Goal: Task Accomplishment & Management: Manage account settings

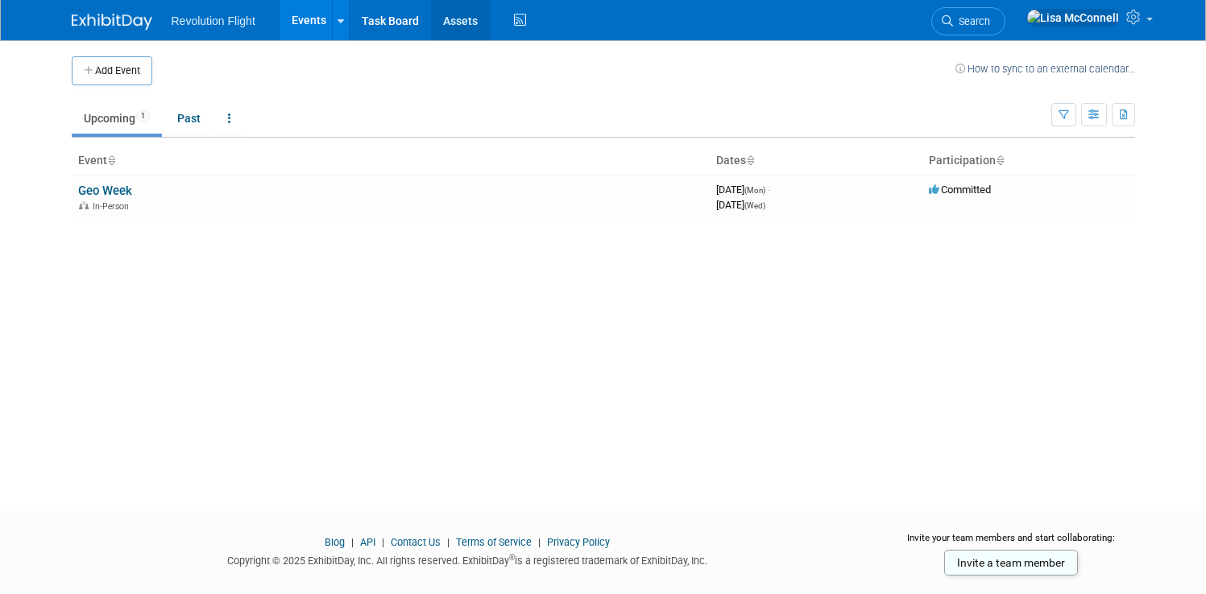
click at [453, 29] on link "Assets" at bounding box center [460, 20] width 59 height 40
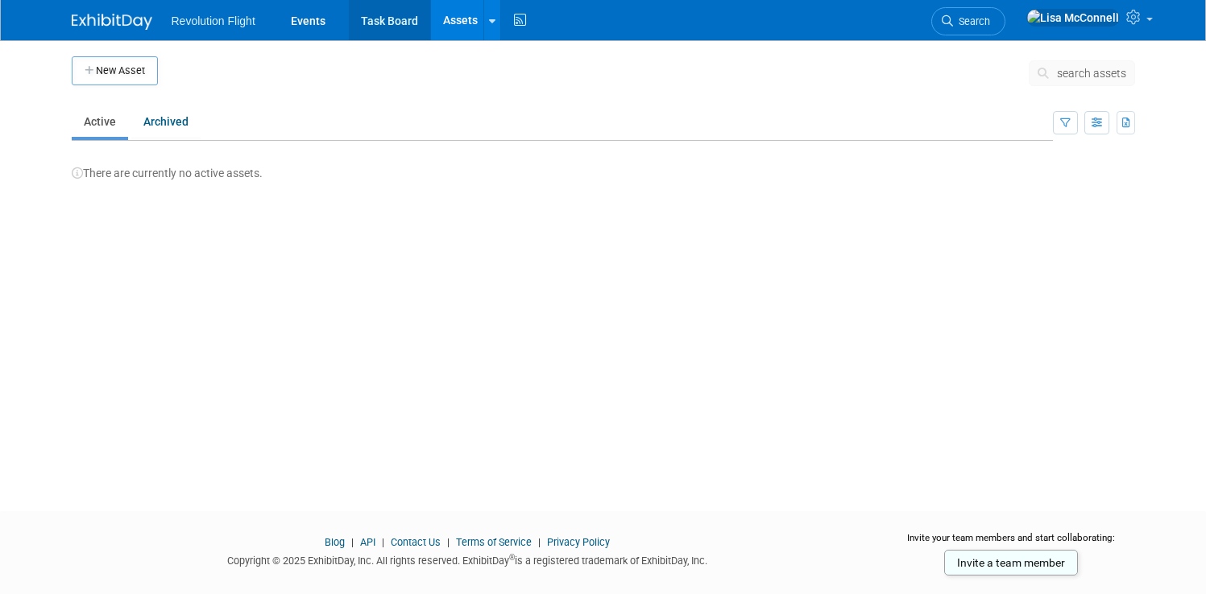
click at [397, 24] on link "Task Board" at bounding box center [389, 20] width 81 height 40
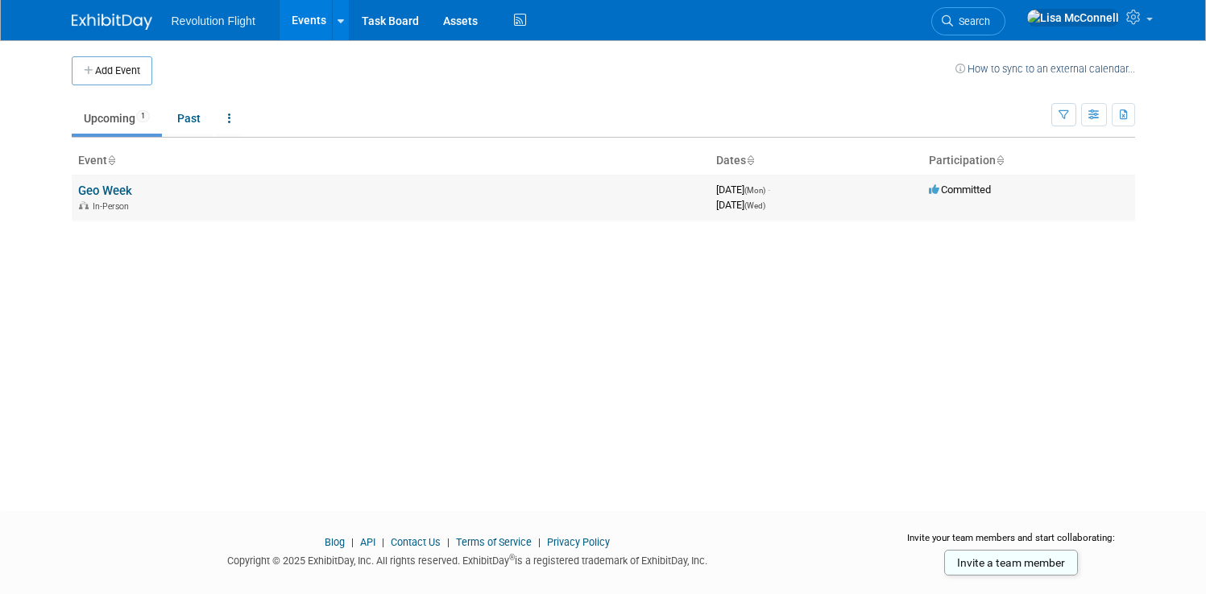
click at [106, 191] on link "Geo Week" at bounding box center [105, 191] width 54 height 14
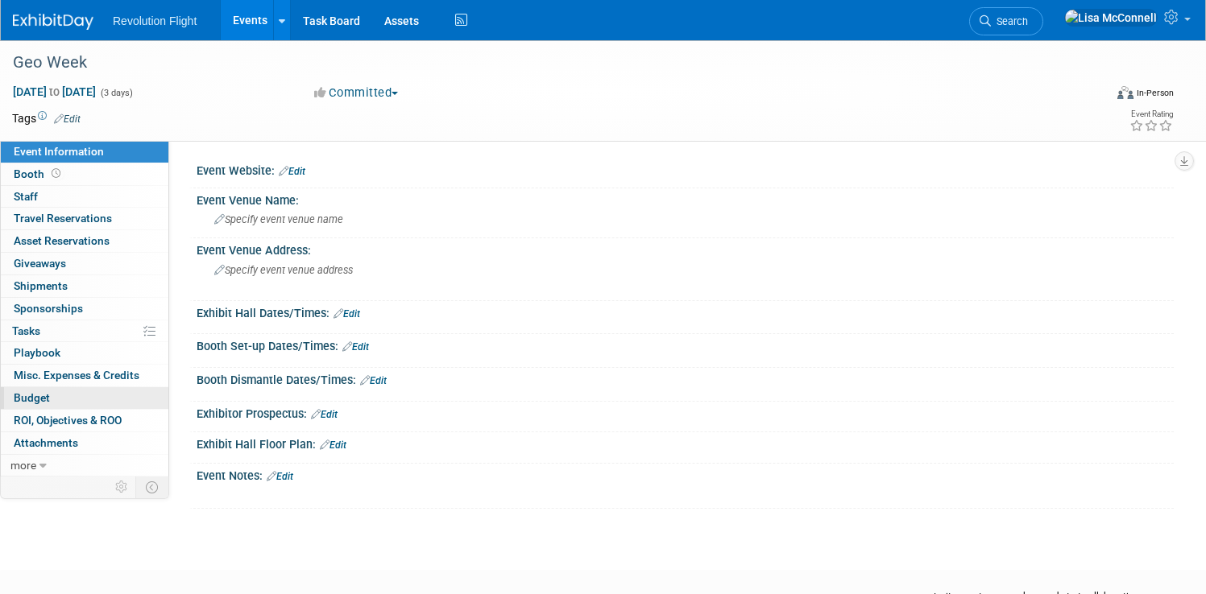
click at [50, 404] on span "Budget" at bounding box center [32, 397] width 36 height 13
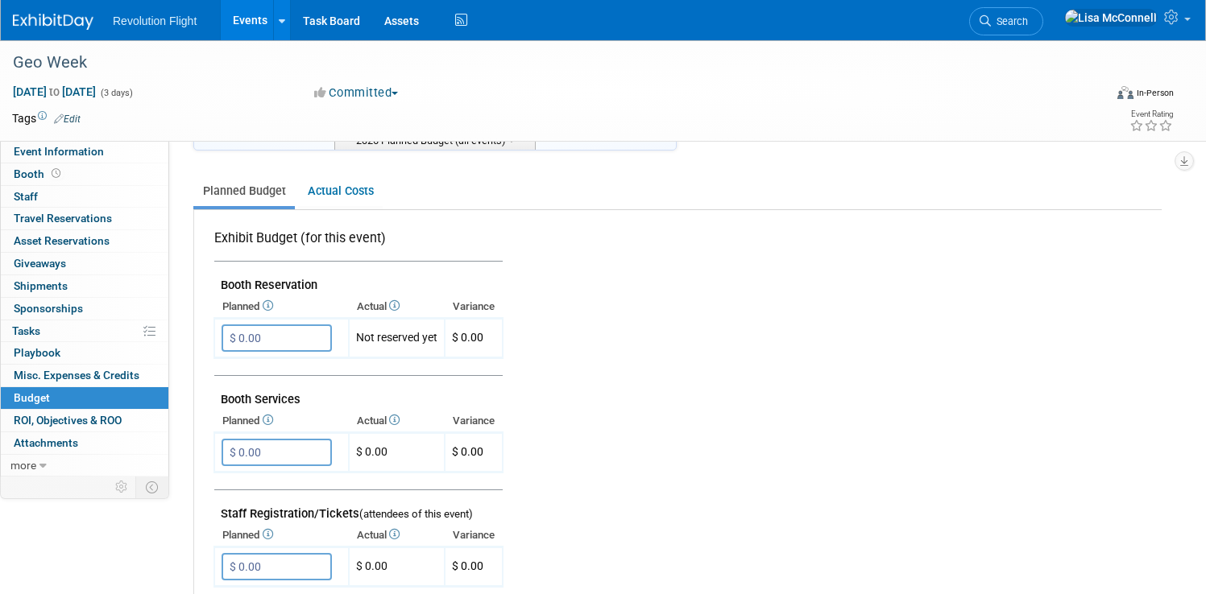
scroll to position [333, 0]
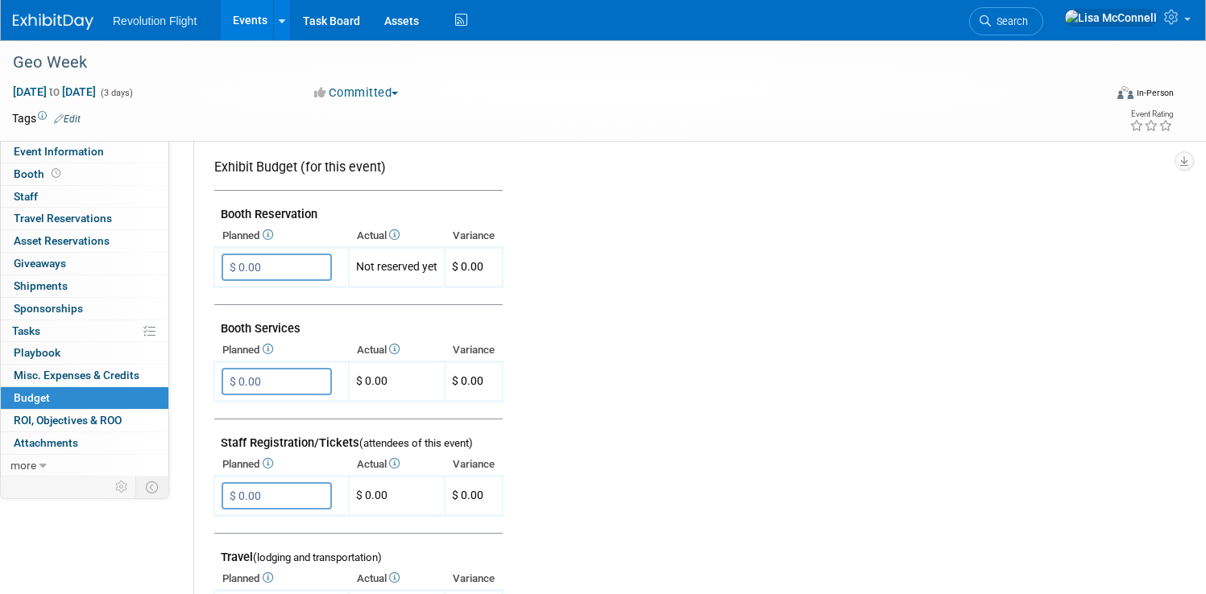
drag, startPoint x: 280, startPoint y: 213, endPoint x: 362, endPoint y: 219, distance: 81.5
click at [362, 219] on td "Booth Reservation" at bounding box center [358, 208] width 288 height 35
click at [812, 241] on td at bounding box center [825, 582] width 644 height 886
click at [1180, 159] on icon "button" at bounding box center [1184, 161] width 8 height 10
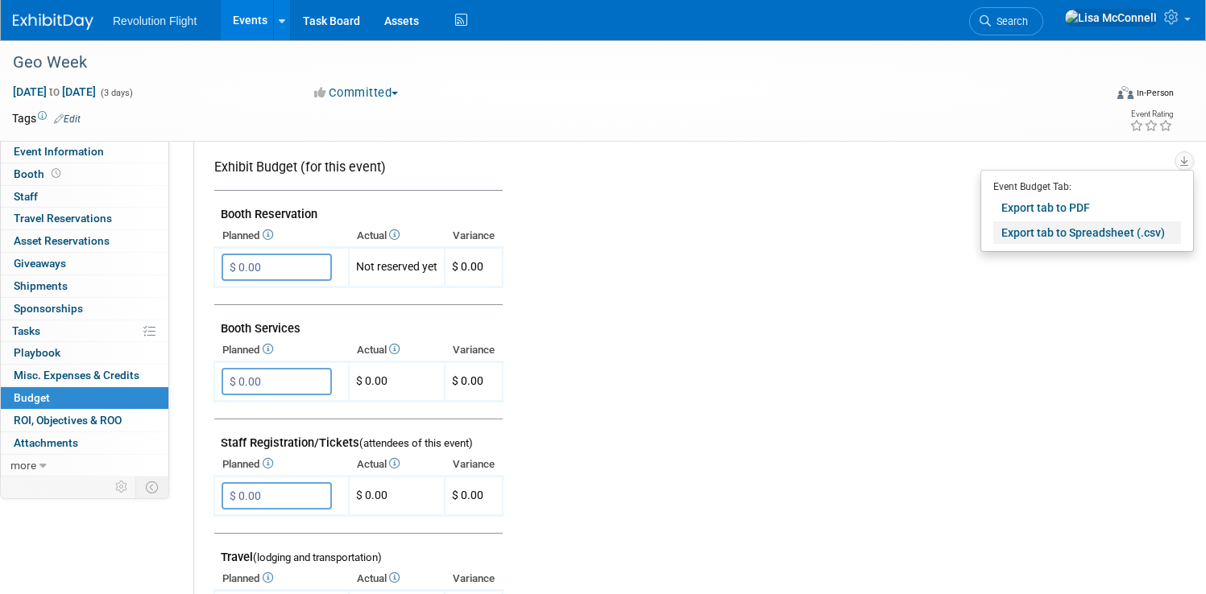
click at [1023, 234] on link "Export tab to Spreadsheet (.csv)" at bounding box center [1087, 233] width 188 height 23
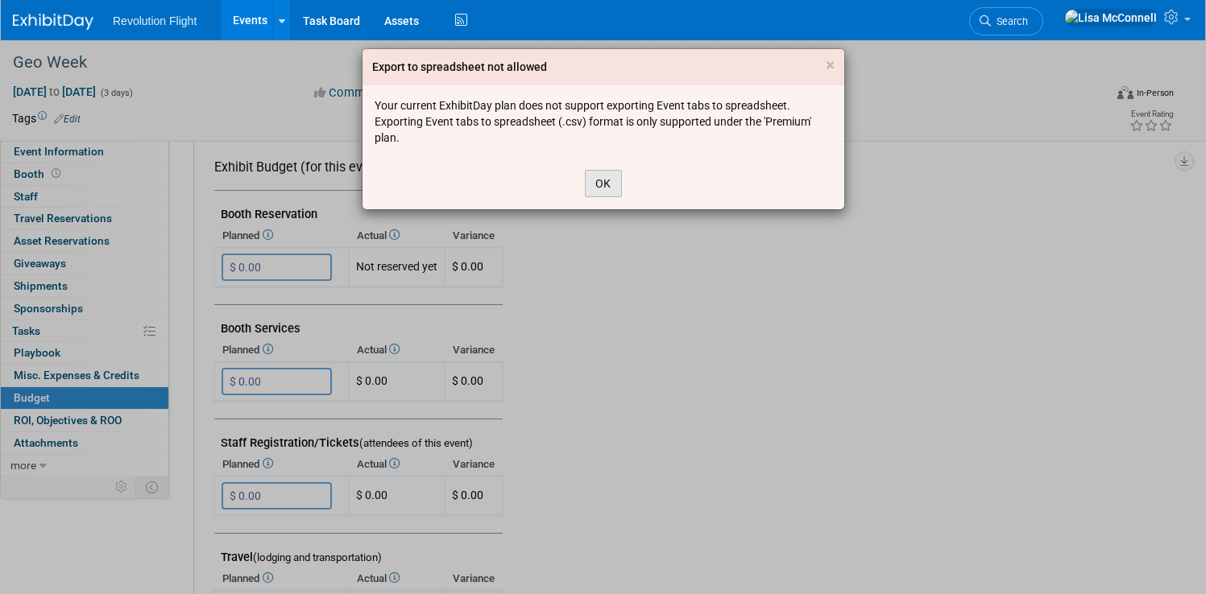
click at [604, 186] on button "OK" at bounding box center [603, 183] width 37 height 27
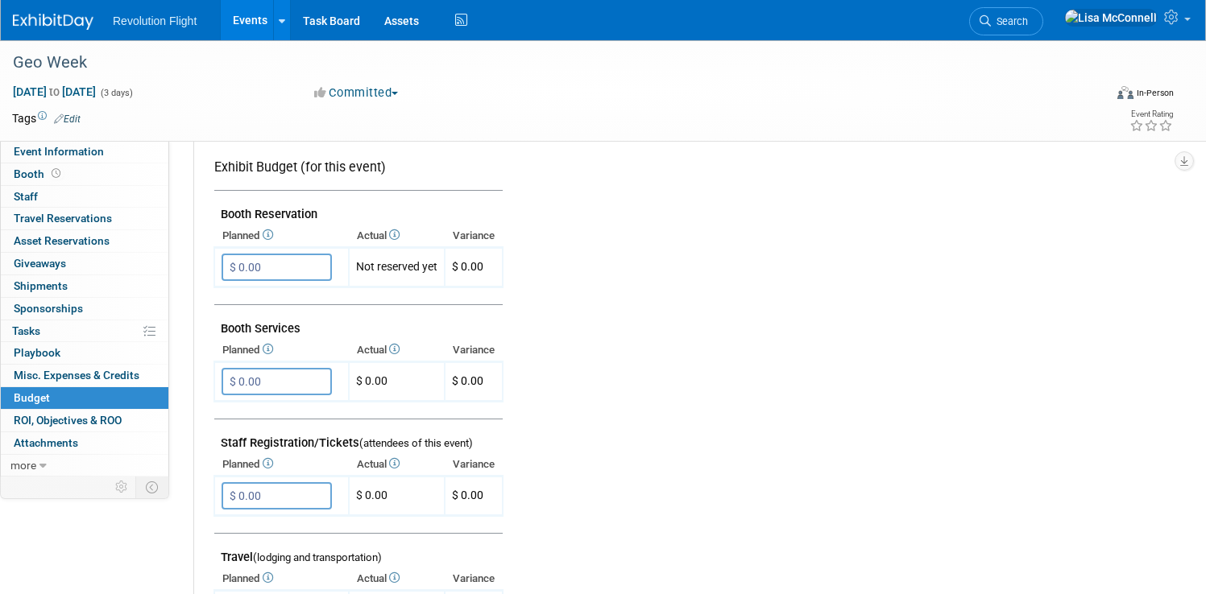
drag, startPoint x: 283, startPoint y: 213, endPoint x: 404, endPoint y: 211, distance: 120.8
click at [404, 211] on td "Booth Reservation" at bounding box center [358, 208] width 288 height 35
copy td "Booth Reservation"
drag, startPoint x: 282, startPoint y: 329, endPoint x: 363, endPoint y: 337, distance: 81.8
click at [363, 337] on td "Booth Services" at bounding box center [358, 322] width 288 height 35
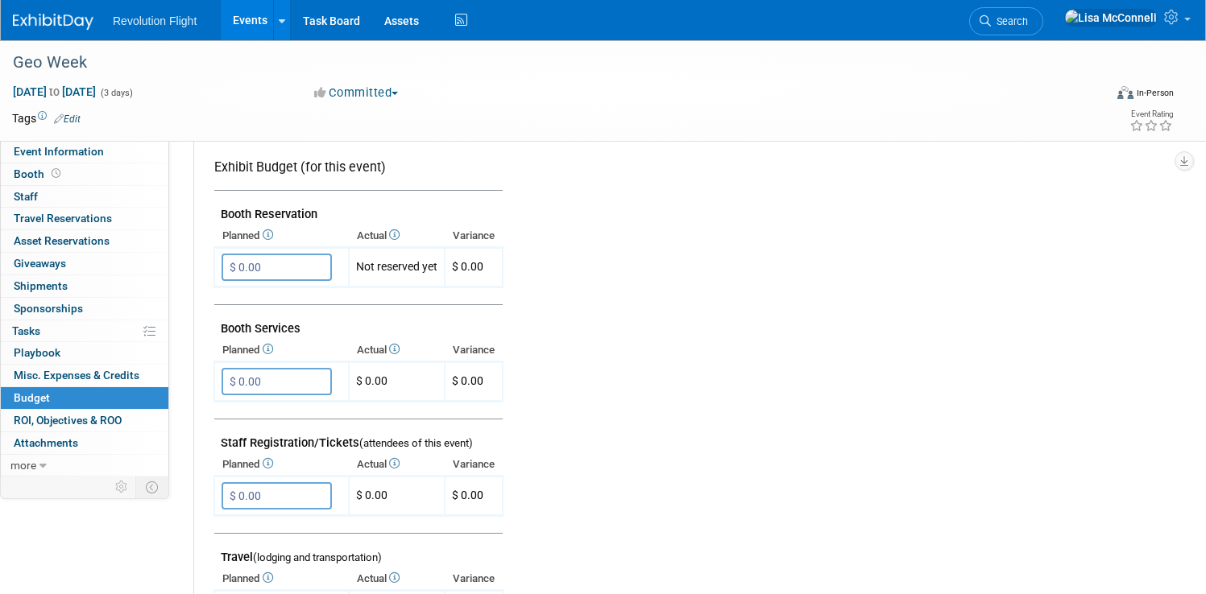
copy td "Booth Services"
click at [782, 344] on td at bounding box center [825, 582] width 644 height 886
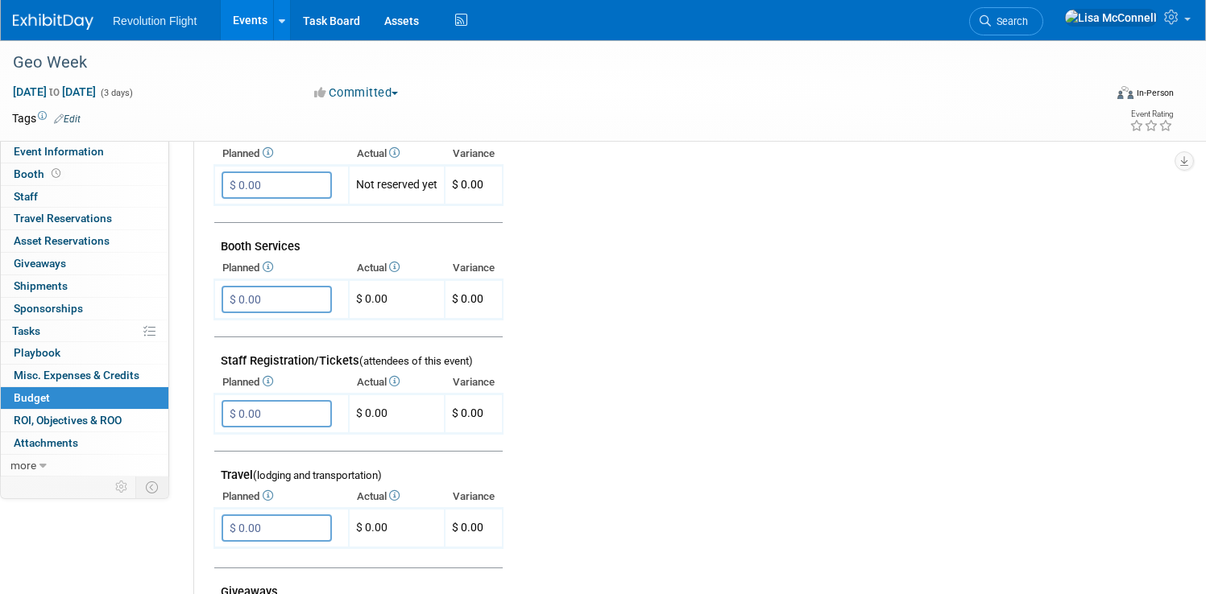
scroll to position [425, 0]
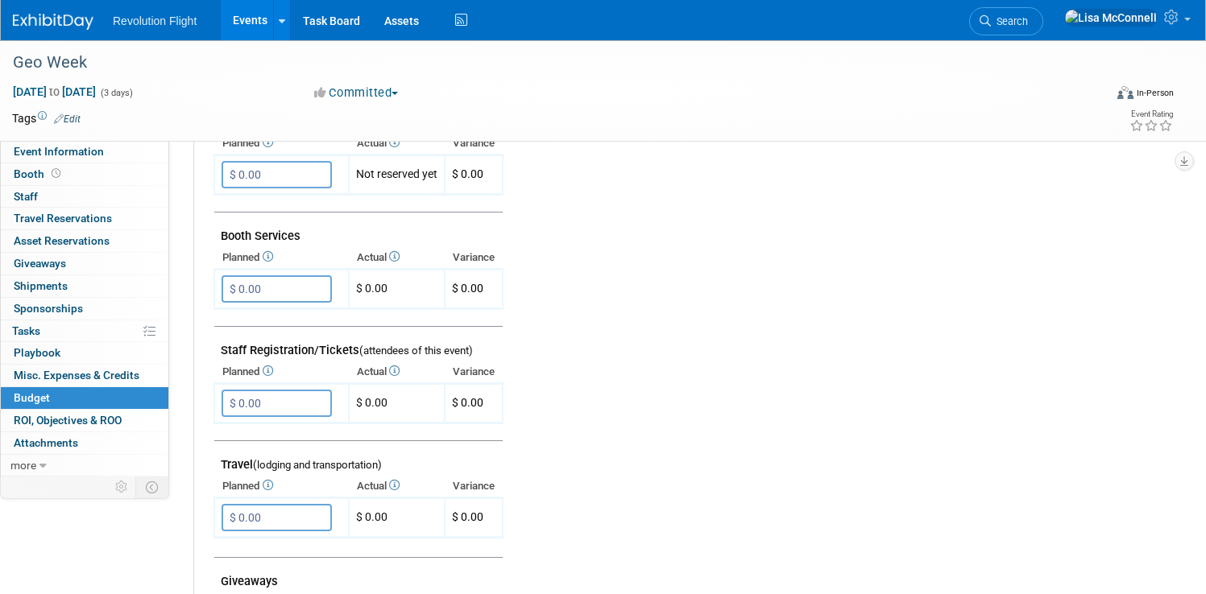
drag, startPoint x: 280, startPoint y: 349, endPoint x: 419, endPoint y: 354, distance: 139.5
click at [419, 354] on td "Staff Registration/Tickets (attendees of this event)" at bounding box center [358, 344] width 288 height 35
copy td "Staff Registration/Tickets"
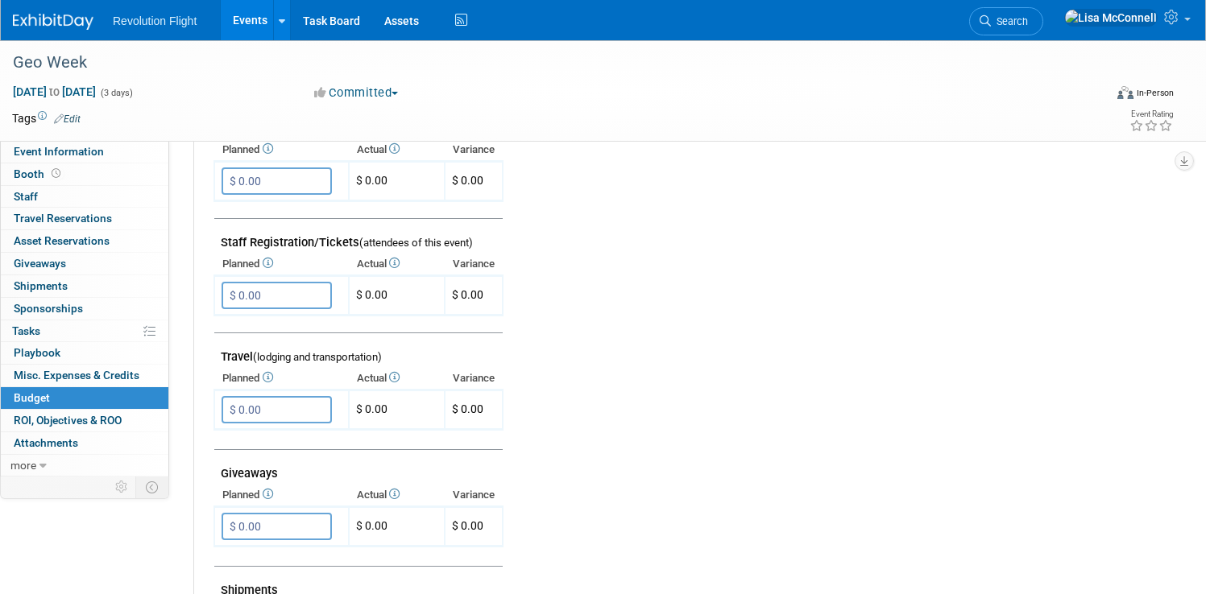
scroll to position [544, 0]
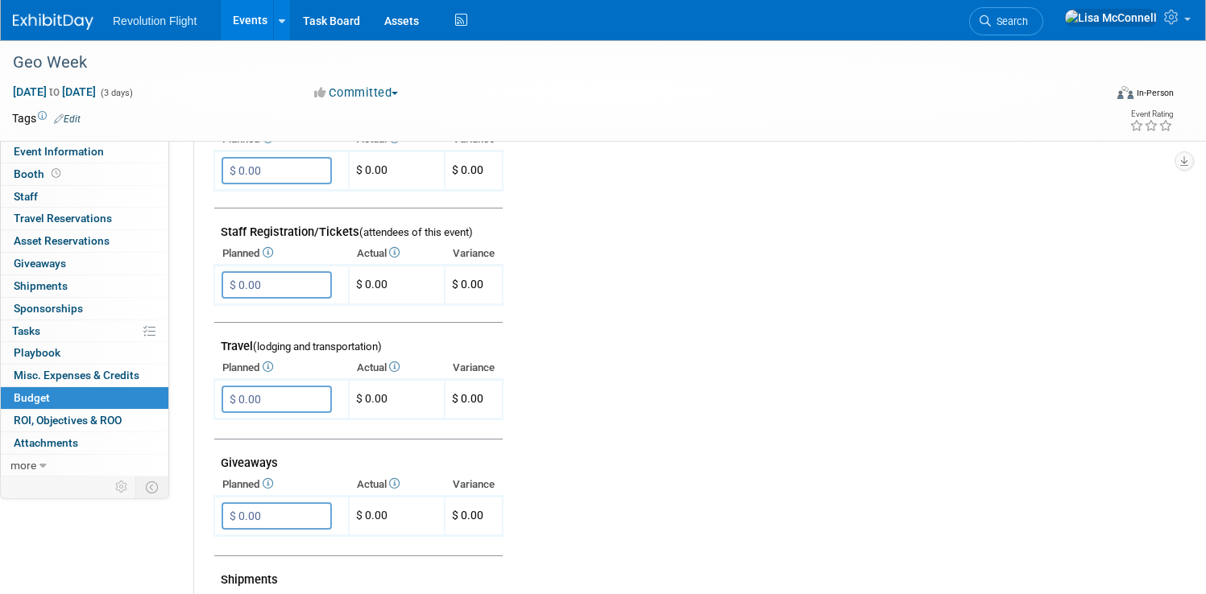
drag, startPoint x: 281, startPoint y: 345, endPoint x: 467, endPoint y: 346, distance: 186.1
click at [467, 346] on td "Travel (lodging and transportation)" at bounding box center [358, 340] width 288 height 35
copy td "Travel (lodging and transportation)"
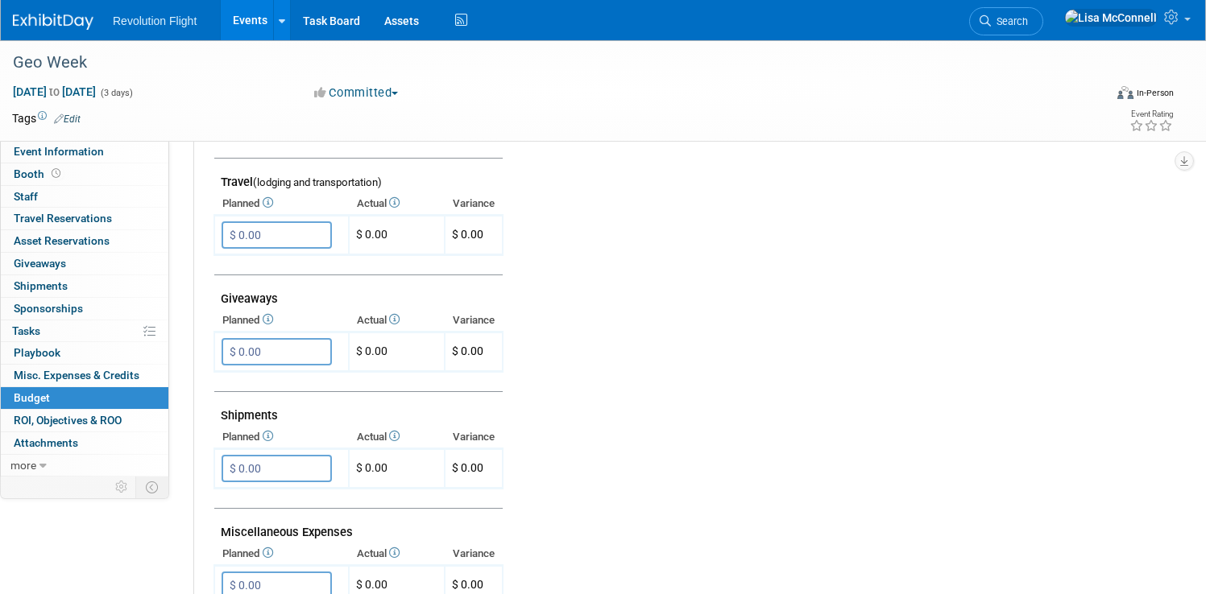
scroll to position [781, 0]
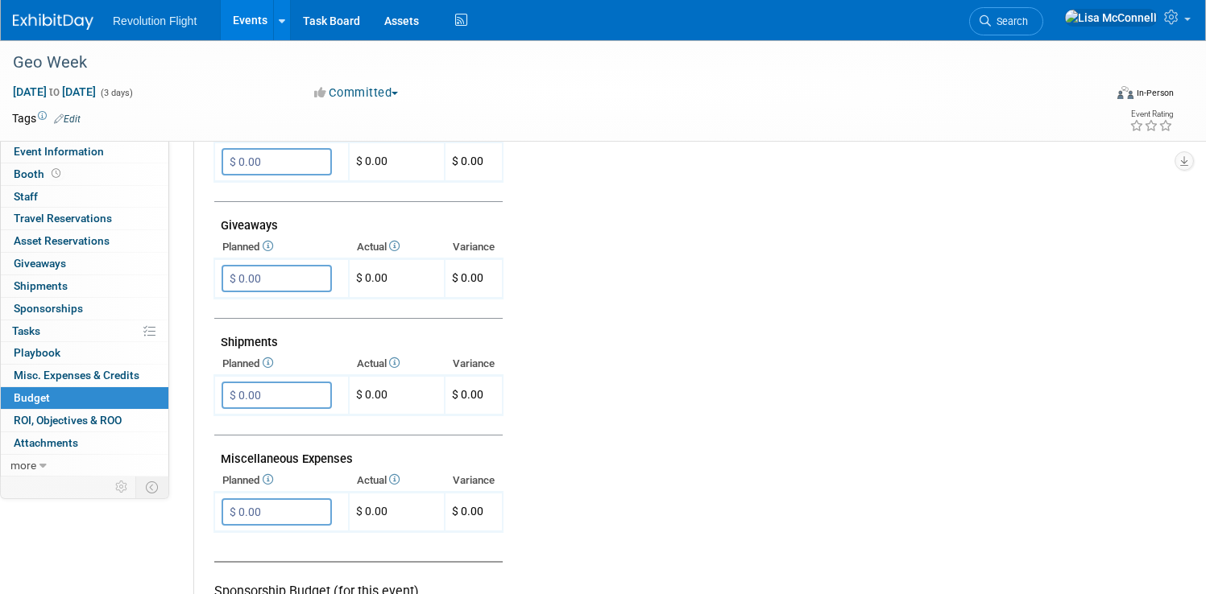
click at [304, 231] on td "Giveaways" at bounding box center [358, 219] width 288 height 35
copy td "Giveaways"
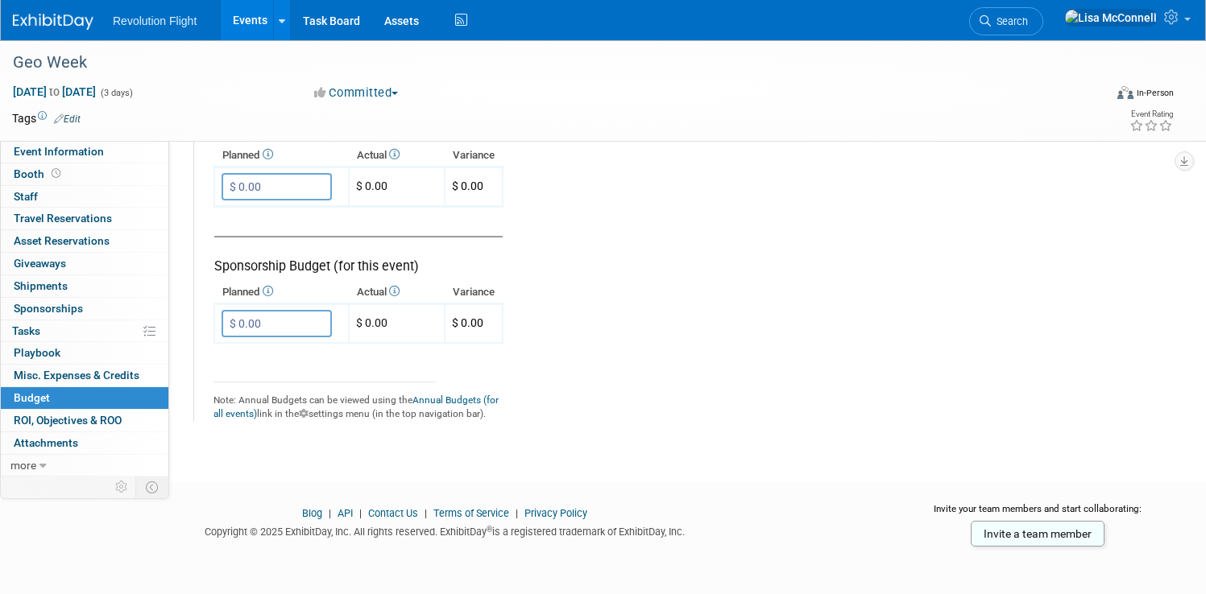
scroll to position [1043, 0]
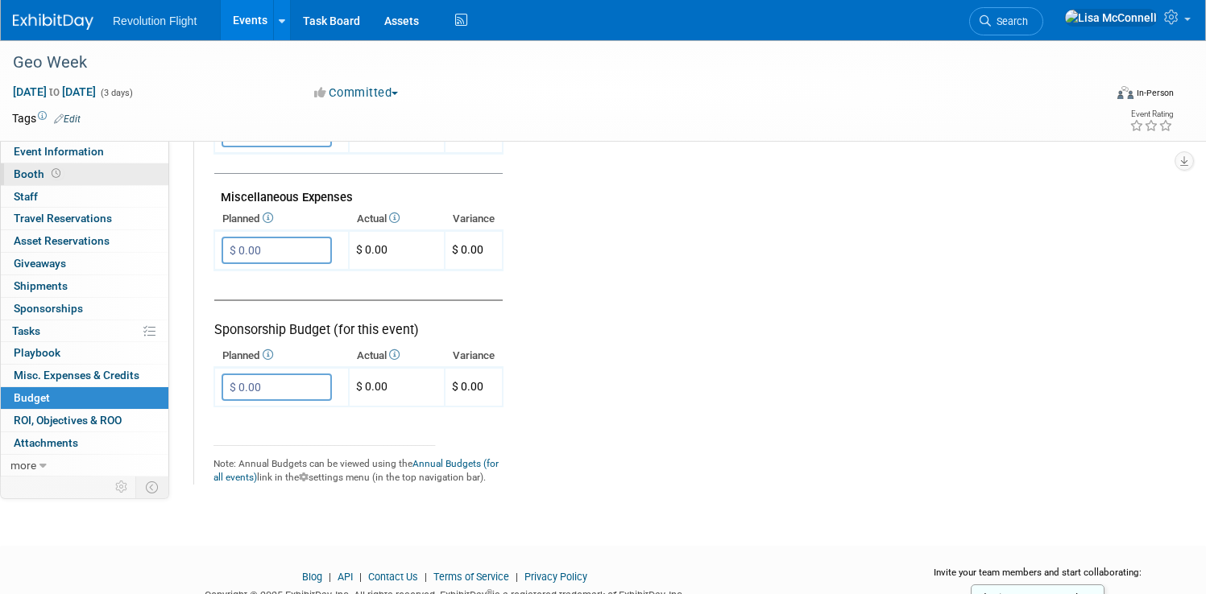
click at [64, 176] on span "Booth" at bounding box center [39, 174] width 50 height 13
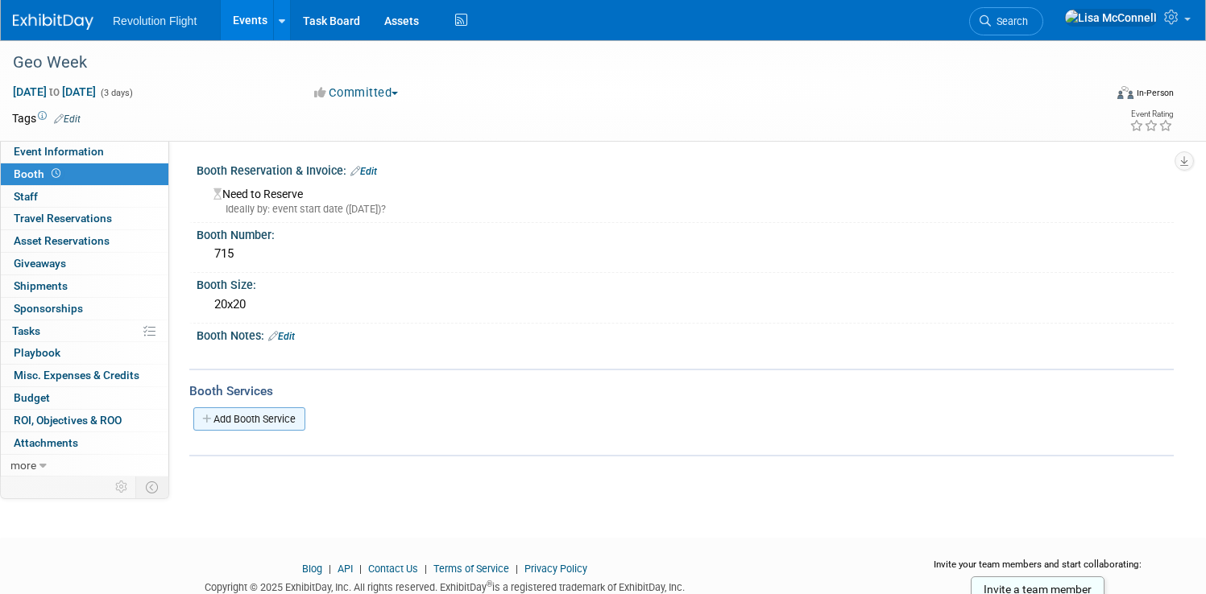
click at [297, 414] on link "Add Booth Service" at bounding box center [249, 419] width 112 height 23
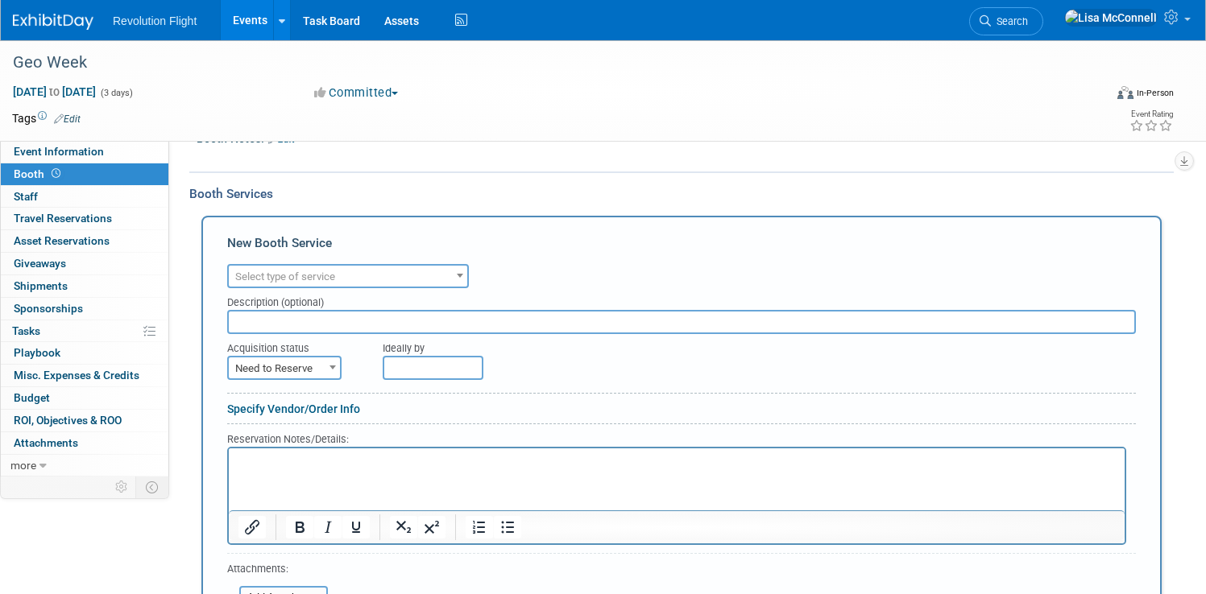
scroll to position [280, 0]
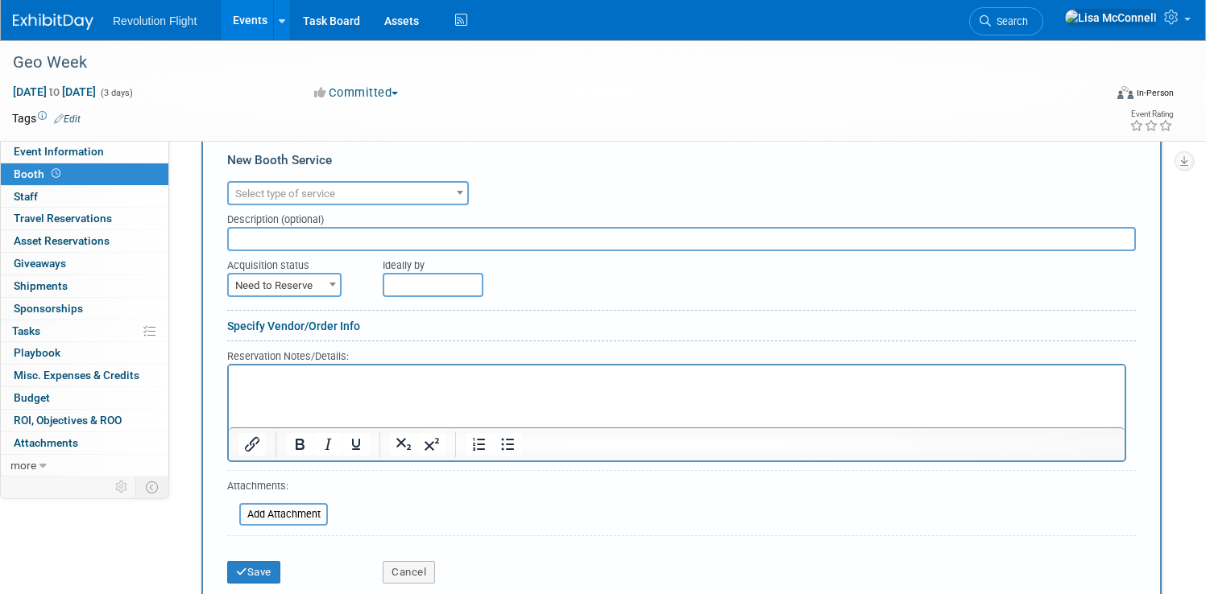
click at [467, 190] on span "Select type of service" at bounding box center [348, 194] width 238 height 23
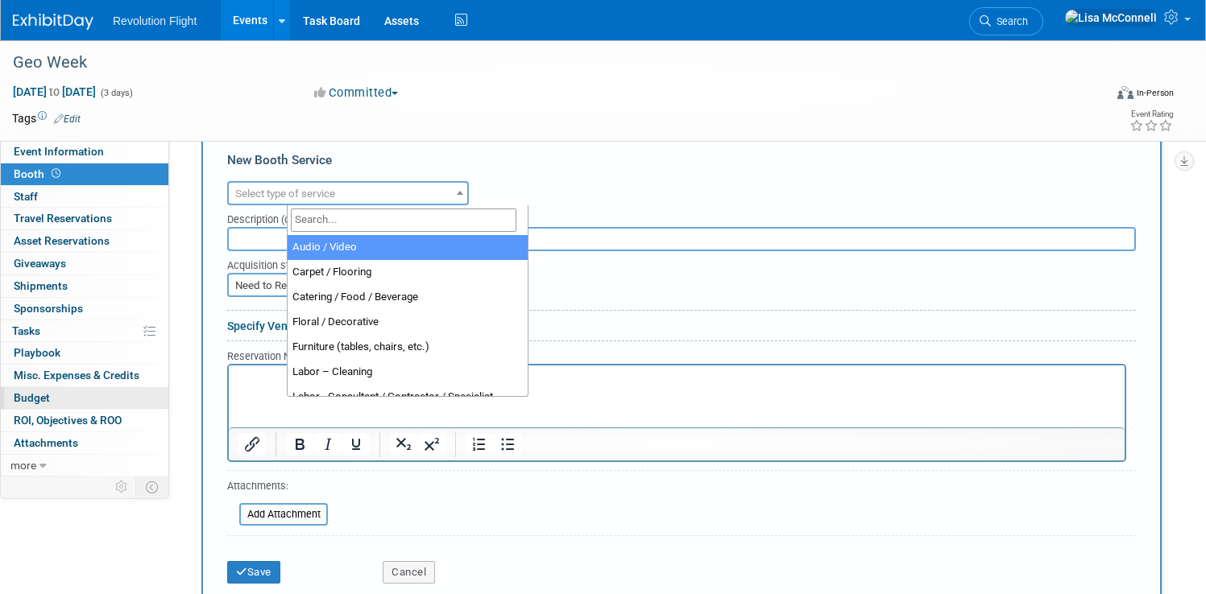
click at [50, 399] on span "Budget" at bounding box center [32, 397] width 36 height 13
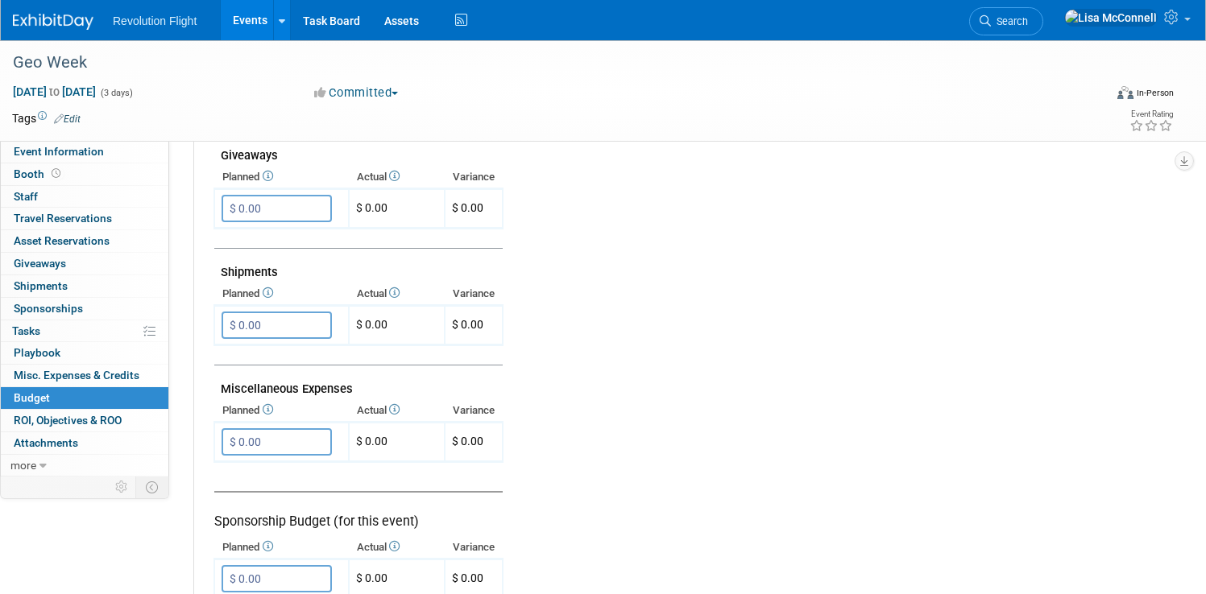
scroll to position [769, 0]
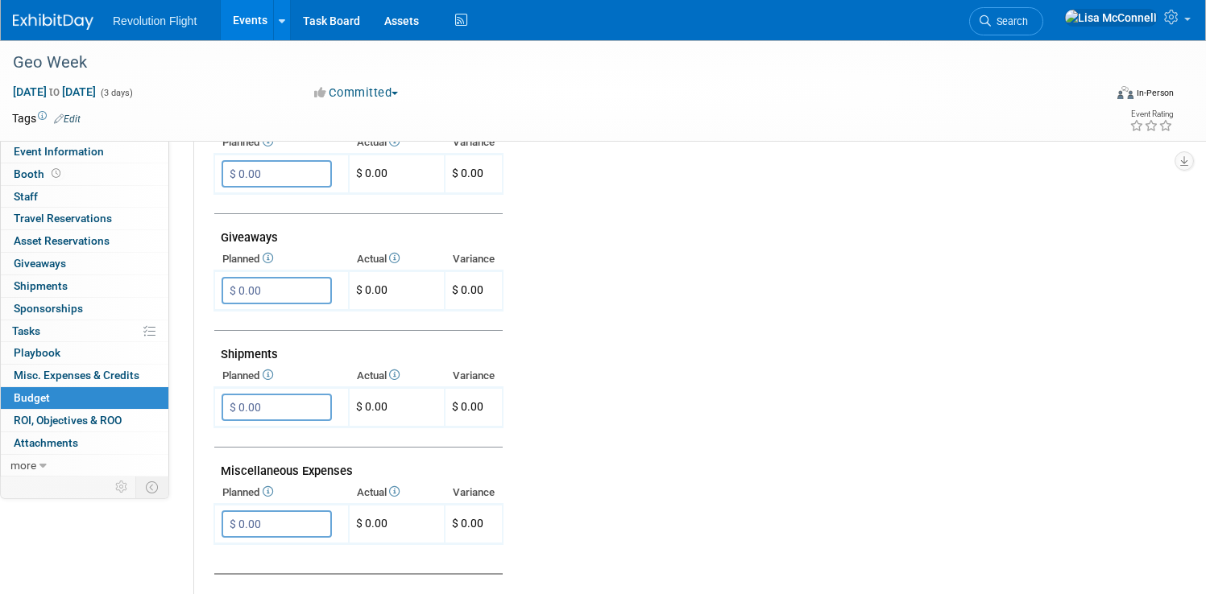
click at [311, 354] on td "Shipments" at bounding box center [358, 348] width 288 height 35
copy td "Shipments"
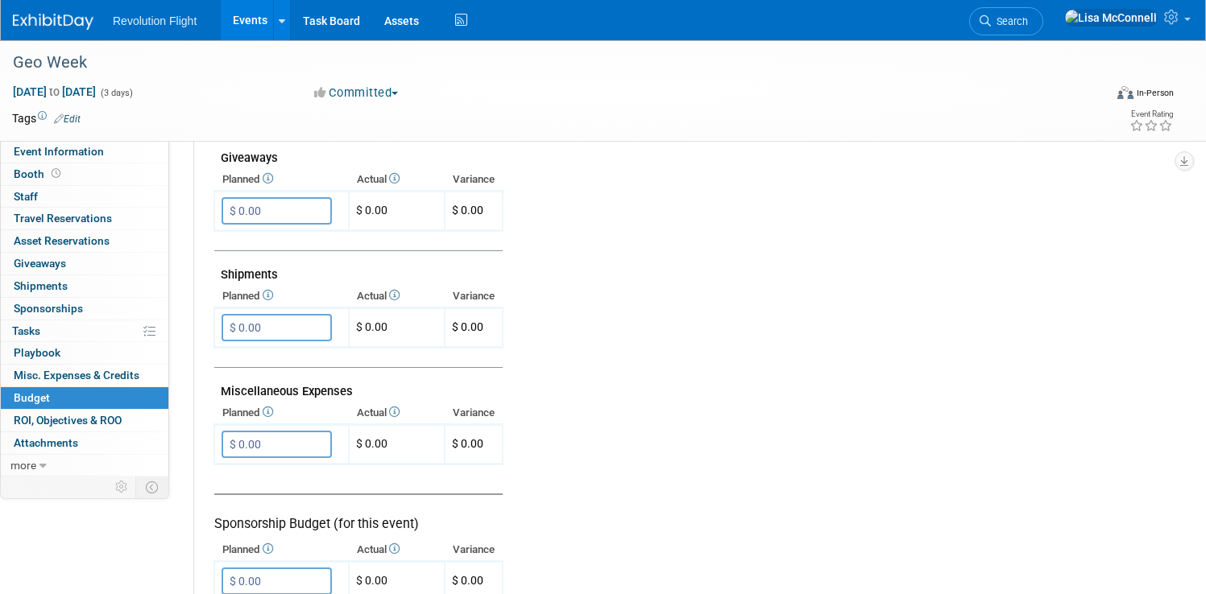
scroll to position [913, 0]
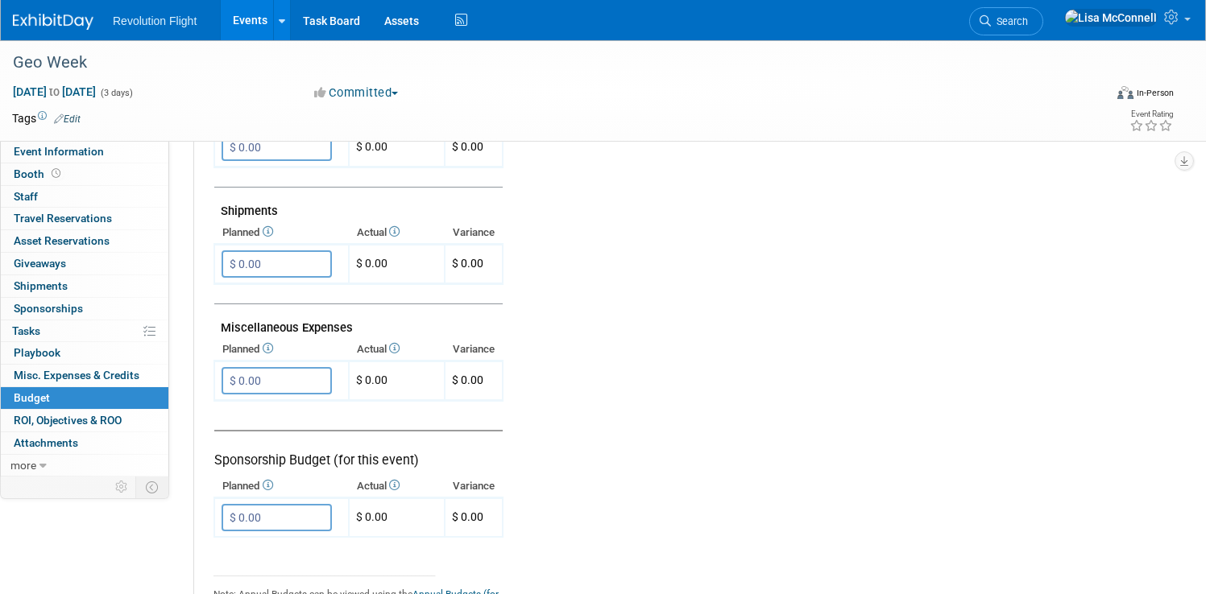
click at [273, 350] on icon at bounding box center [266, 348] width 13 height 10
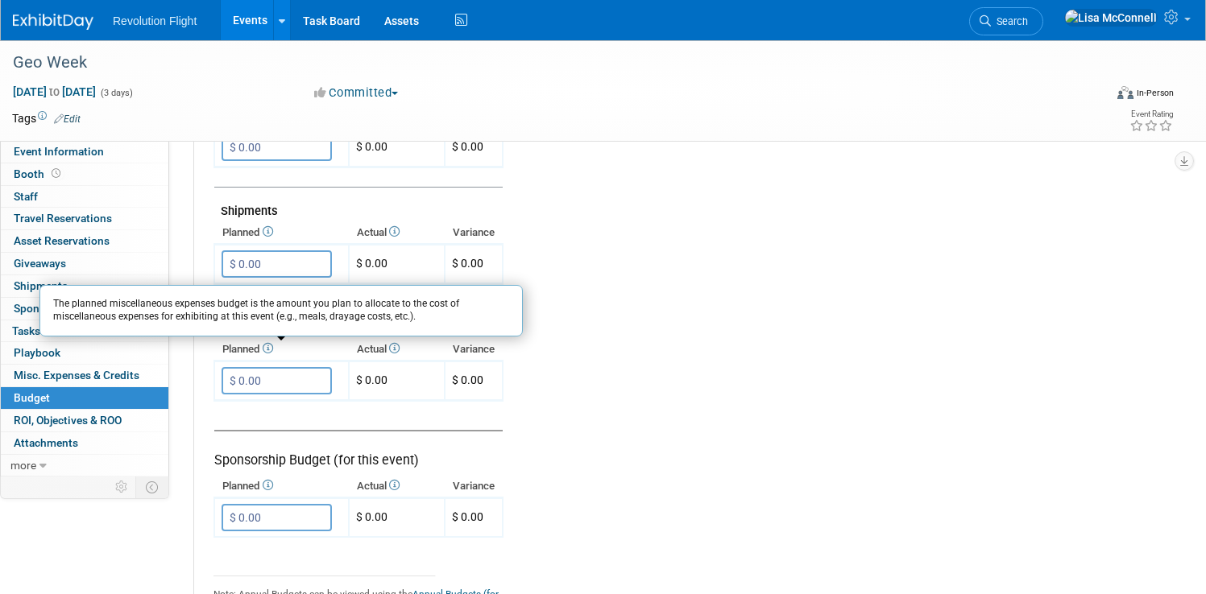
click at [883, 358] on td at bounding box center [825, 2] width 644 height 886
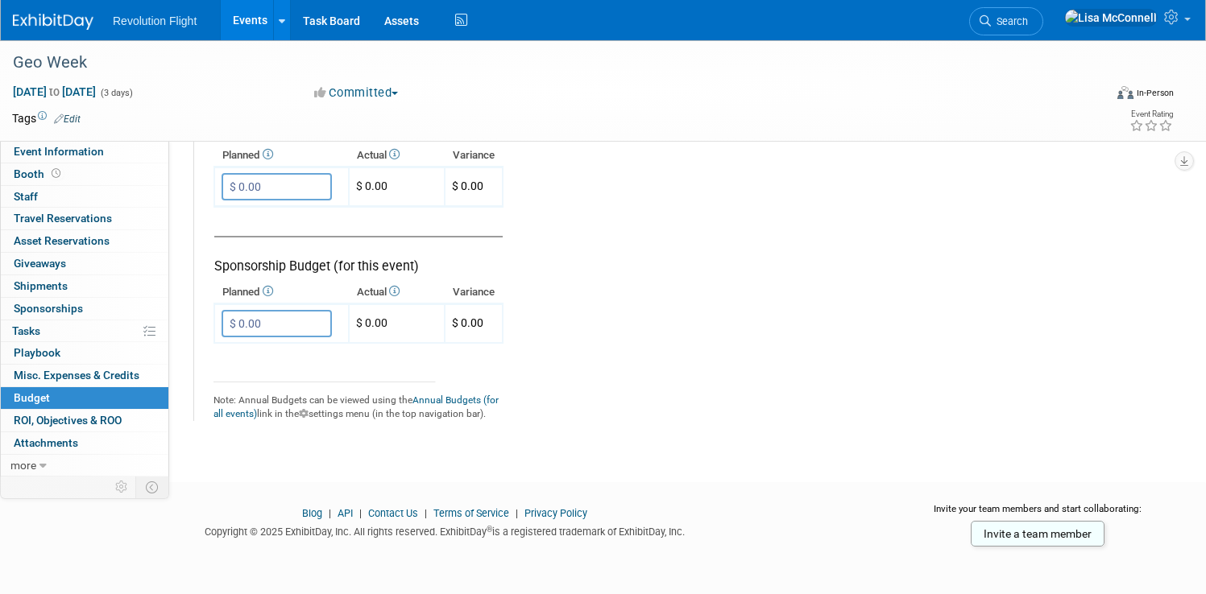
scroll to position [1107, 0]
click at [64, 176] on span "Booth" at bounding box center [39, 174] width 50 height 13
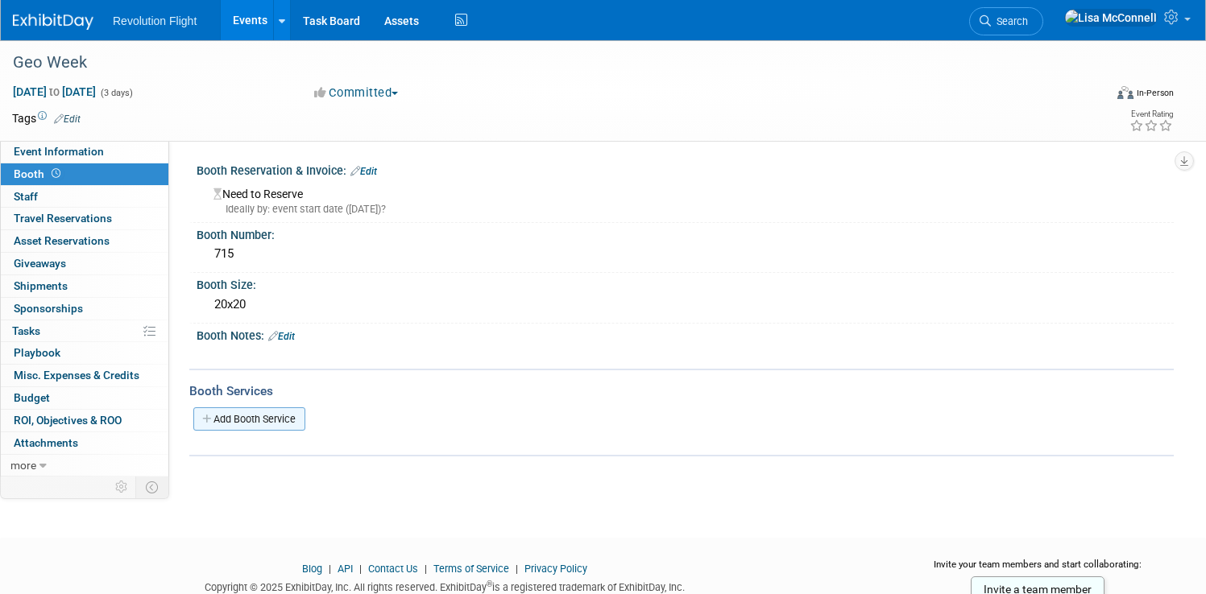
click at [305, 423] on link "Add Booth Service" at bounding box center [249, 419] width 112 height 23
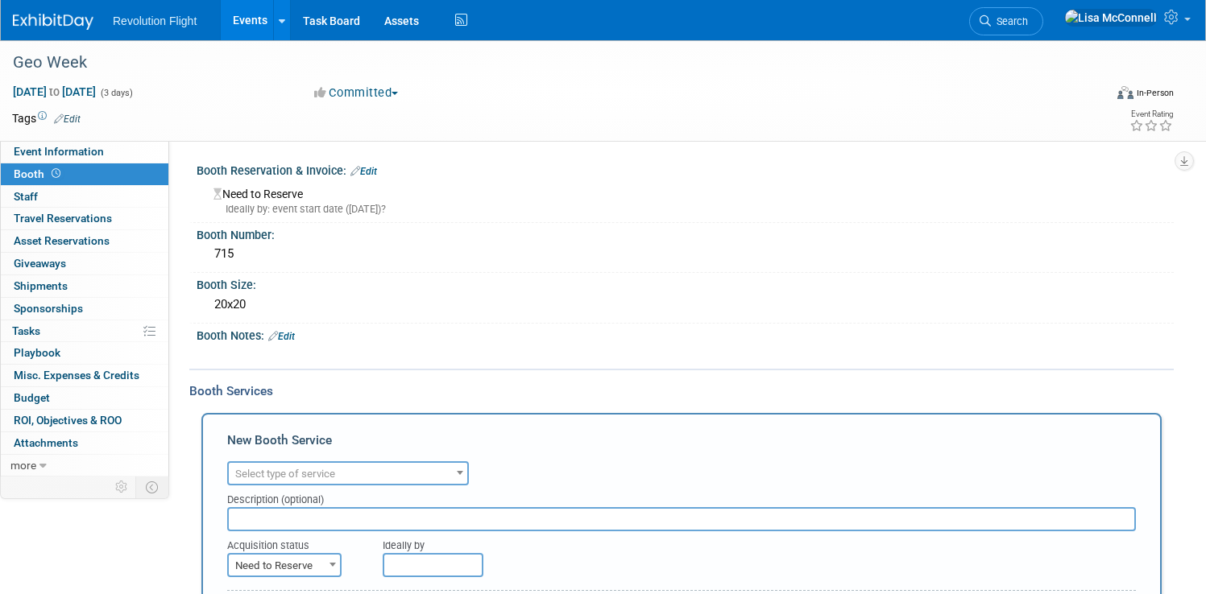
click at [335, 471] on span "Select type of service" at bounding box center [285, 474] width 100 height 12
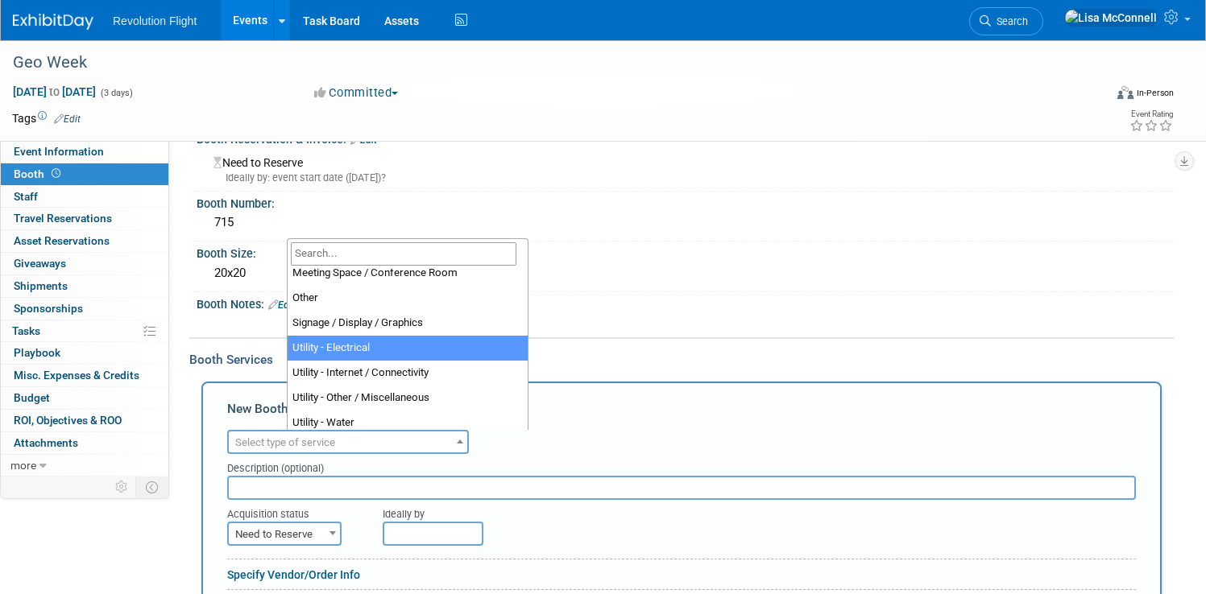
scroll to position [413, 0]
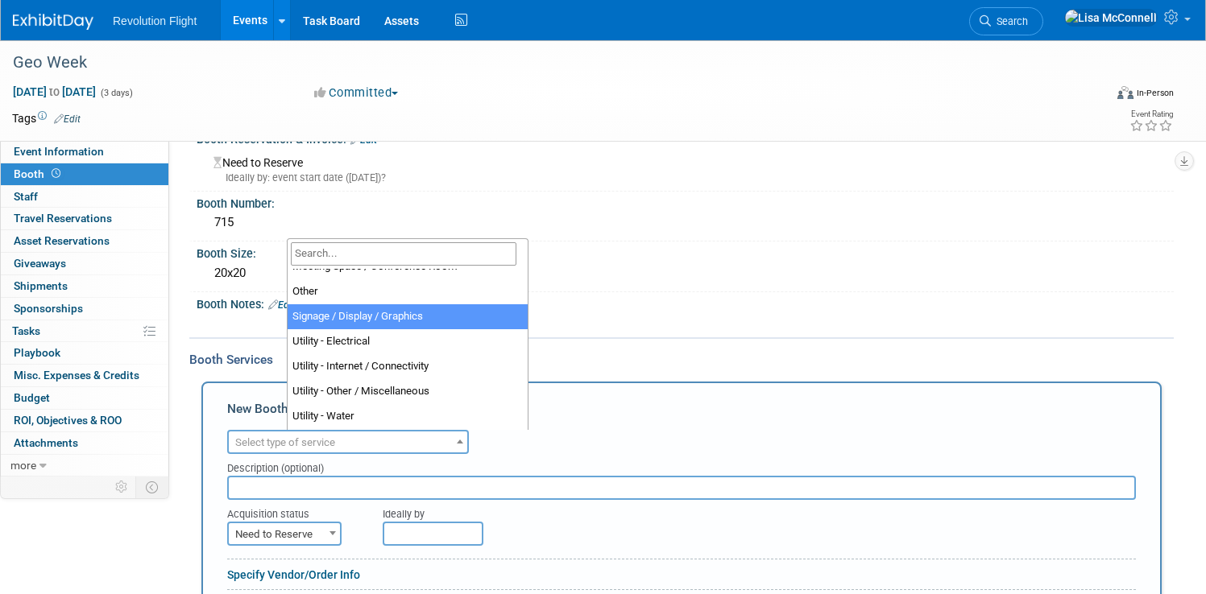
click at [731, 168] on div "Need to Reserve Ideally by: event start date (Mon. Feb 16, 2026)?" at bounding box center [685, 168] width 953 height 35
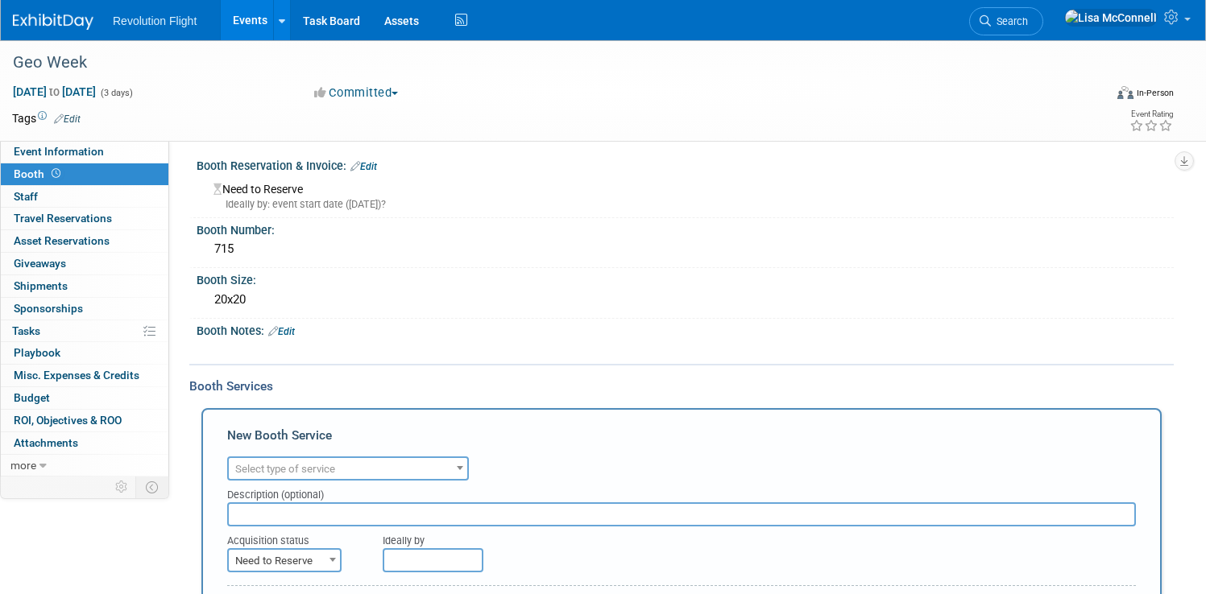
scroll to position [0, 0]
